Goal: Task Accomplishment & Management: Use online tool/utility

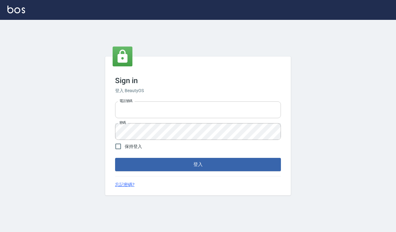
type input "0918733560"
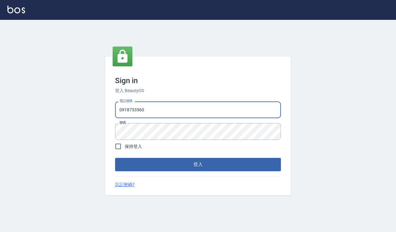
click at [183, 109] on input "0918733560" at bounding box center [198, 109] width 166 height 17
click at [253, 169] on button "登入" at bounding box center [198, 164] width 166 height 13
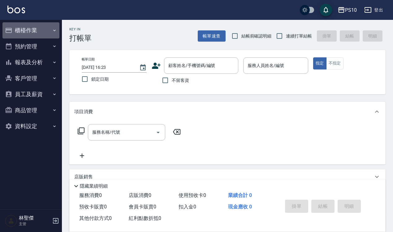
click at [40, 33] on button "櫃檯作業" at bounding box center [30, 30] width 57 height 16
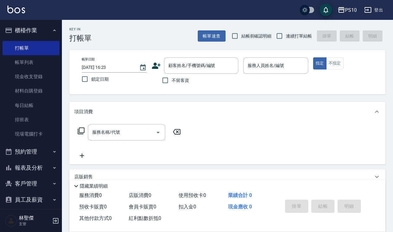
click at [243, 26] on div "Key In 打帳單 帳單速查 結帳前確認明細 連續打單結帳 掛單 結帳 明細" at bounding box center [224, 31] width 324 height 23
click at [241, 34] on span "結帳前確認明細" at bounding box center [256, 36] width 30 height 7
click at [241, 34] on input "結帳前確認明細" at bounding box center [234, 35] width 13 height 13
checkbox input "true"
click at [292, 32] on label "連續打單結帳" at bounding box center [292, 35] width 39 height 13
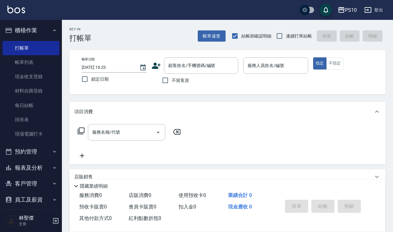
click at [286, 32] on input "連續打單結帳" at bounding box center [279, 35] width 13 height 13
checkbox input "true"
click at [180, 80] on span "不留客資" at bounding box center [180, 80] width 17 height 7
click at [172, 80] on input "不留客資" at bounding box center [165, 80] width 13 height 13
checkbox input "true"
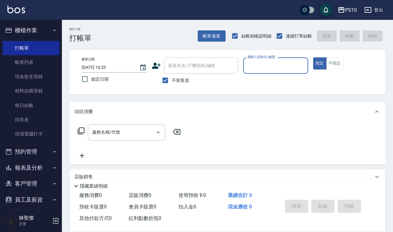
click at [267, 64] on input "服務人員姓名/編號" at bounding box center [275, 65] width 59 height 11
type input "[PERSON_NAME]-09"
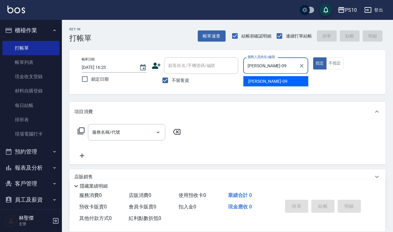
type button "true"
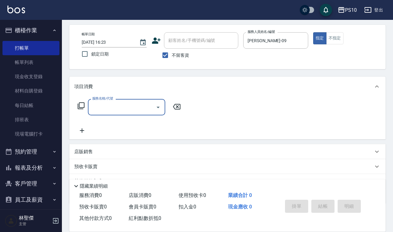
scroll to position [56, 0]
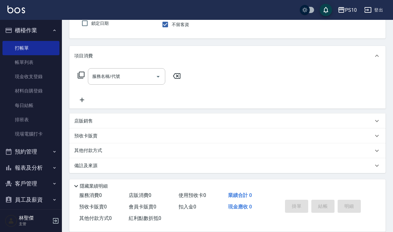
click at [101, 119] on div "店販銷售" at bounding box center [223, 121] width 299 height 7
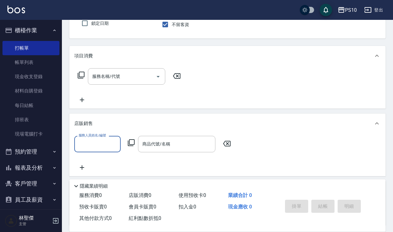
scroll to position [0, 0]
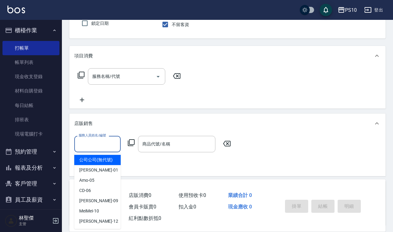
click at [98, 144] on input "服務人員姓名/編號" at bounding box center [97, 143] width 41 height 11
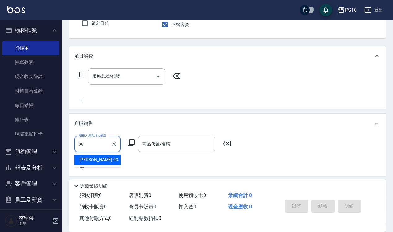
click at [102, 163] on div "[PERSON_NAME] -09" at bounding box center [97, 159] width 46 height 10
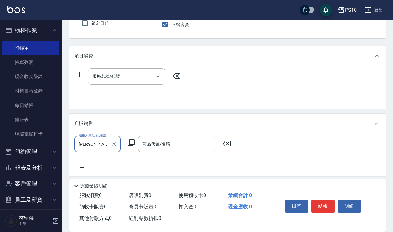
type input "[PERSON_NAME]-09"
click at [131, 143] on icon at bounding box center [131, 142] width 7 height 7
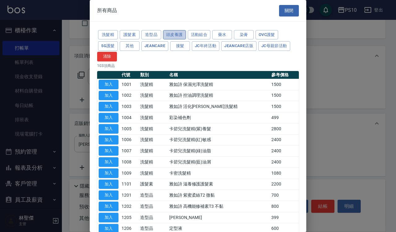
click at [169, 36] on button "頭皮養護" at bounding box center [174, 35] width 23 height 10
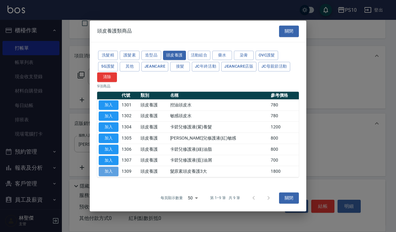
click at [115, 171] on button "加入" at bounding box center [109, 172] width 20 height 10
type input "髮原素頭皮養護3大"
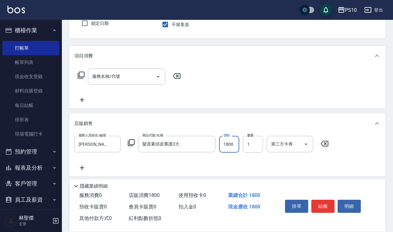
click at [234, 139] on input "1800" at bounding box center [229, 144] width 20 height 17
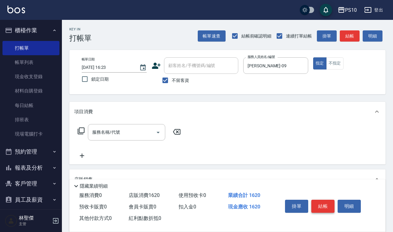
type input "1620"
click at [324, 202] on button "結帳" at bounding box center [322, 205] width 23 height 13
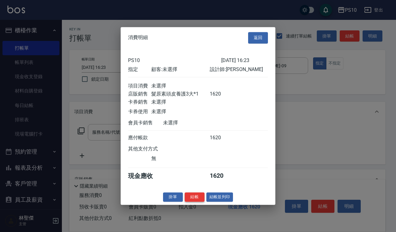
click at [192, 200] on button "結帳" at bounding box center [195, 197] width 20 height 10
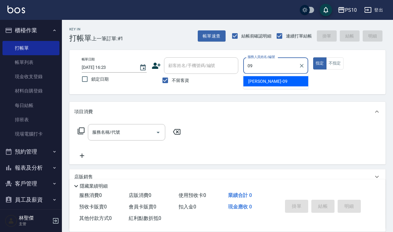
type input "[PERSON_NAME]-09"
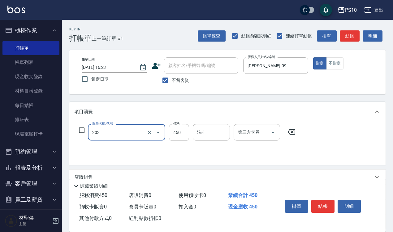
type input "剪+洗(203)"
type input "650"
click at [327, 204] on button "結帳" at bounding box center [322, 205] width 23 height 13
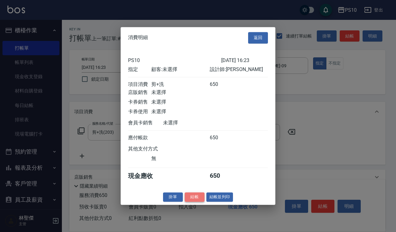
click at [194, 202] on button "結帳" at bounding box center [195, 197] width 20 height 10
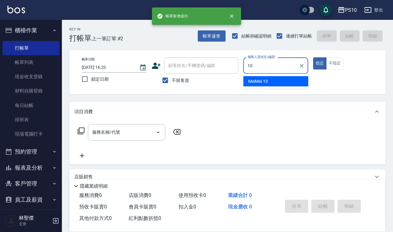
type input "MeiMei-10"
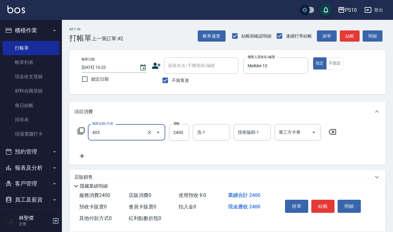
type input "染髮長髮(403)"
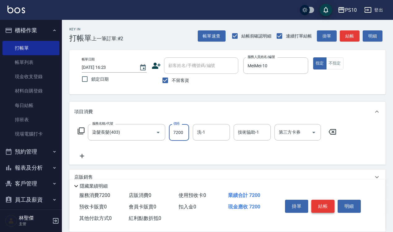
type input "7200"
click at [324, 207] on button "結帳" at bounding box center [322, 205] width 23 height 13
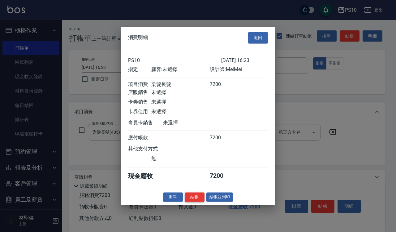
click at [198, 201] on button "結帳" at bounding box center [195, 197] width 20 height 10
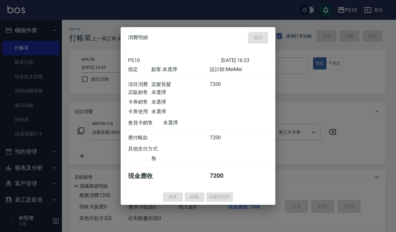
type input "[DATE] 16:24"
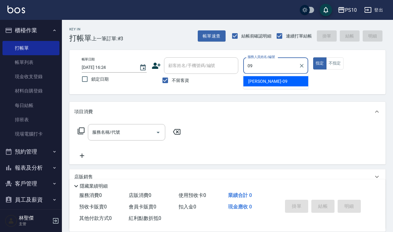
type input "[PERSON_NAME]-09"
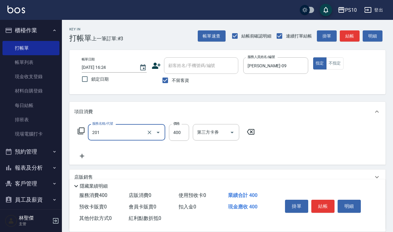
type input "剪髮(201)"
click at [328, 207] on button "結帳" at bounding box center [322, 205] width 23 height 13
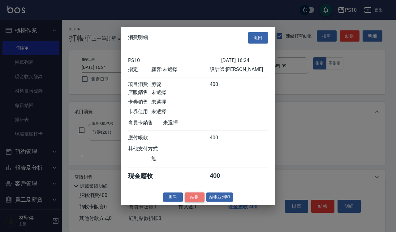
click at [194, 198] on button "結帳" at bounding box center [195, 197] width 20 height 10
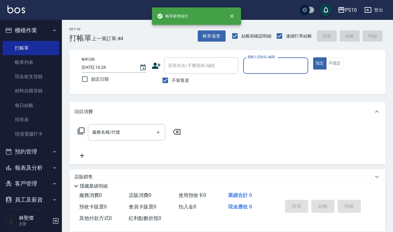
click at [276, 64] on input "服務人員姓名/編號" at bounding box center [275, 65] width 59 height 11
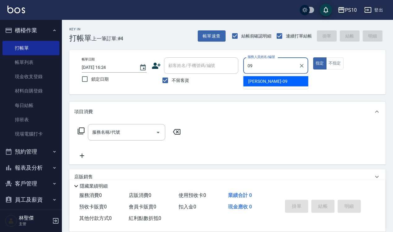
type input "[PERSON_NAME]-09"
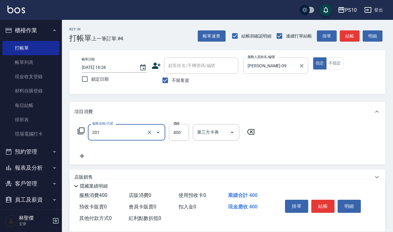
type input "剪髮(201)"
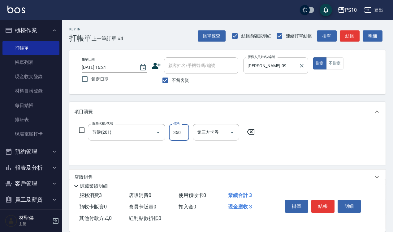
type input "350"
click at [324, 206] on button "結帳" at bounding box center [322, 205] width 23 height 13
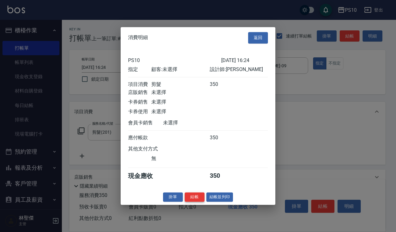
click at [192, 199] on button "結帳" at bounding box center [195, 197] width 20 height 10
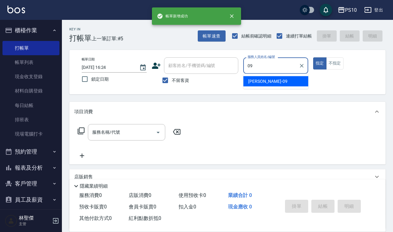
type input "[PERSON_NAME]-09"
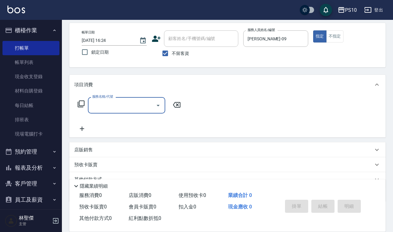
scroll to position [56, 0]
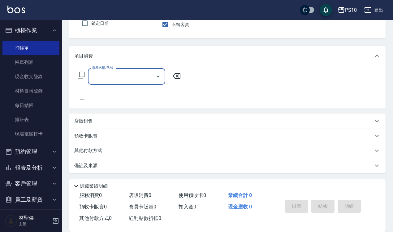
click at [97, 121] on div "店販銷售" at bounding box center [223, 121] width 299 height 7
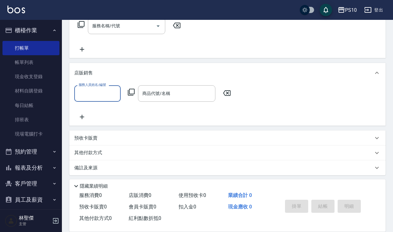
scroll to position [108, 0]
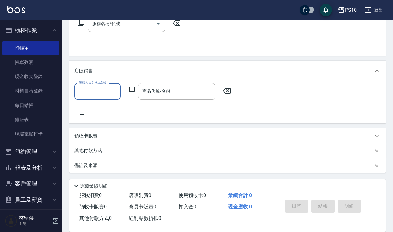
click at [91, 96] on input "服務人員姓名/編號" at bounding box center [97, 91] width 41 height 11
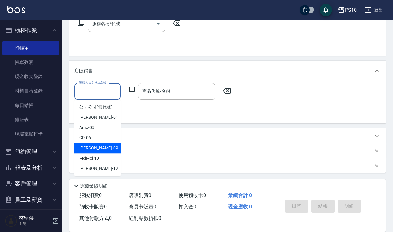
click at [105, 144] on div "[PERSON_NAME] -09" at bounding box center [97, 148] width 46 height 10
type input "[PERSON_NAME]-09"
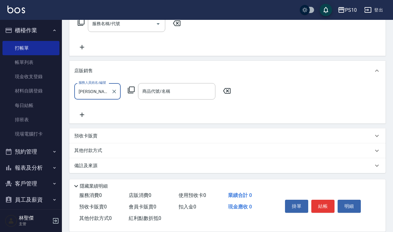
click at [135, 90] on icon at bounding box center [131, 89] width 7 height 7
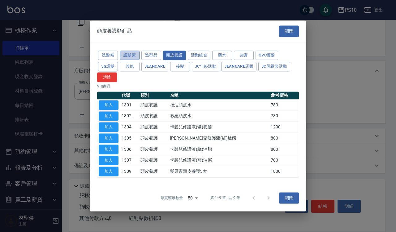
click at [132, 54] on button "護髮素" at bounding box center [130, 55] width 20 height 10
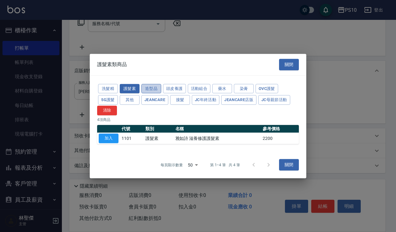
click at [158, 87] on button "造型品" at bounding box center [151, 89] width 20 height 10
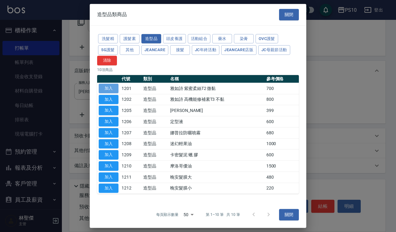
click at [112, 89] on button "加入" at bounding box center [109, 89] width 20 height 10
type input "雅如詩 紫蜜柔絲T2 微黏"
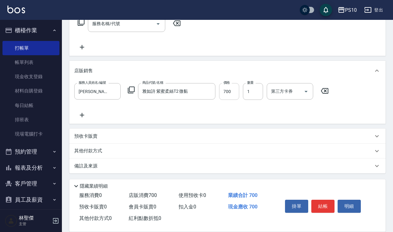
click at [225, 96] on input "700" at bounding box center [229, 91] width 20 height 17
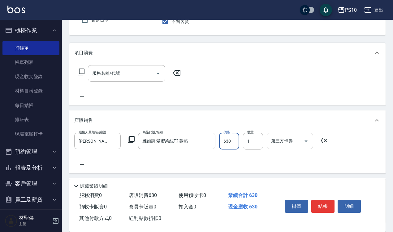
scroll to position [0, 0]
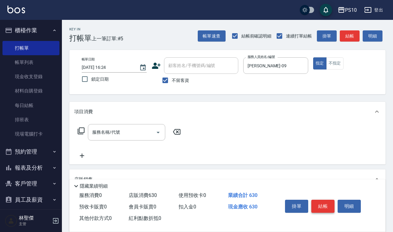
type input "630"
click at [325, 199] on button "結帳" at bounding box center [322, 205] width 23 height 13
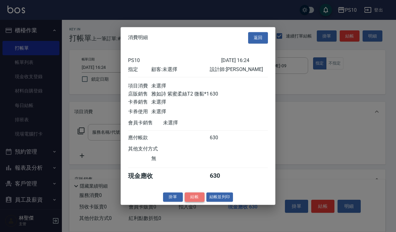
click at [198, 200] on button "結帳" at bounding box center [195, 197] width 20 height 10
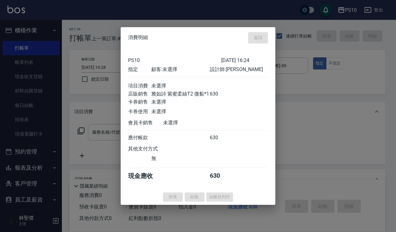
type input "[DATE] 16:25"
